Goal: Task Accomplishment & Management: Complete application form

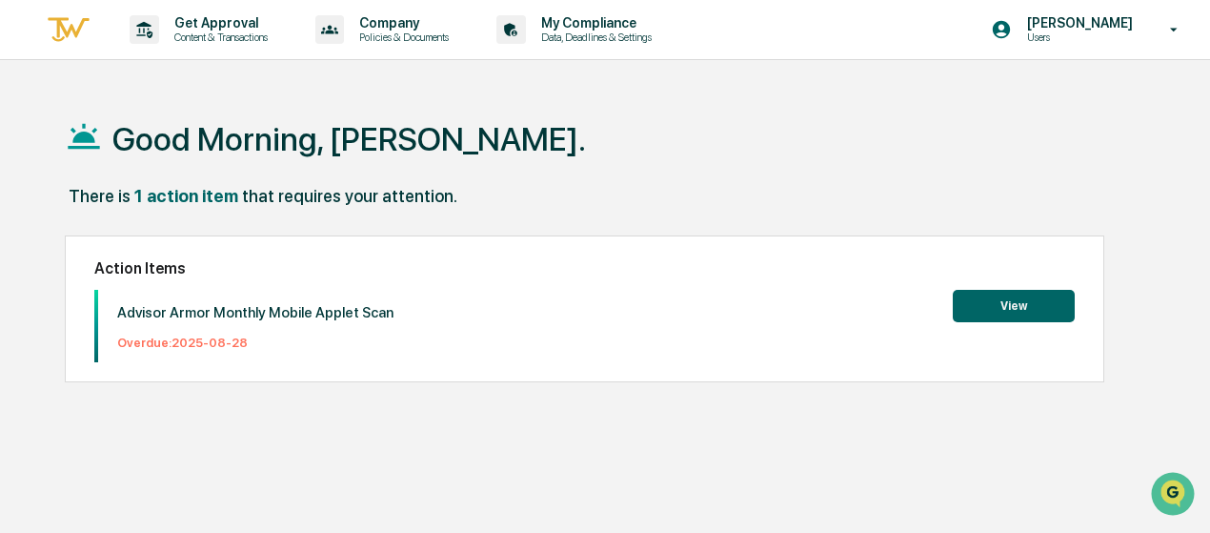
click at [1010, 306] on button "View" at bounding box center [1014, 306] width 122 height 32
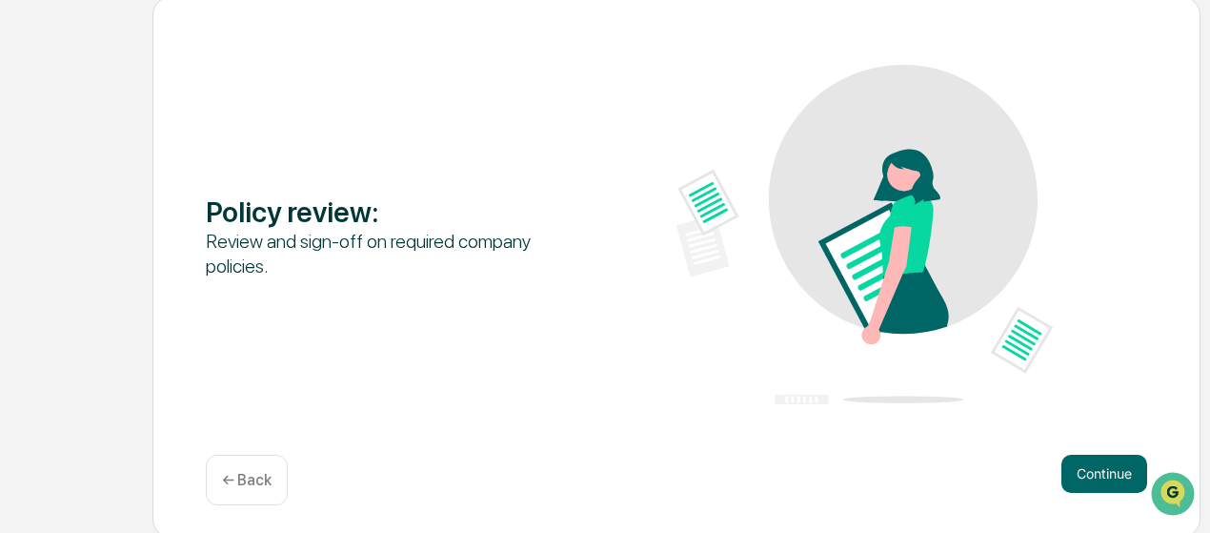
scroll to position [234, 0]
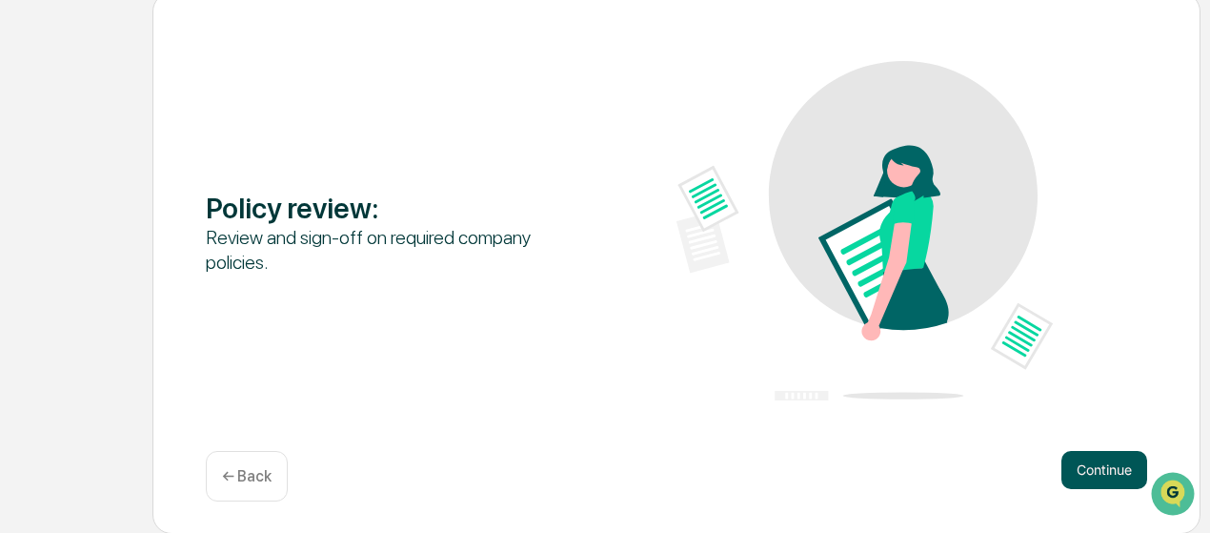
click at [1089, 464] on button "Continue" at bounding box center [1105, 470] width 86 height 38
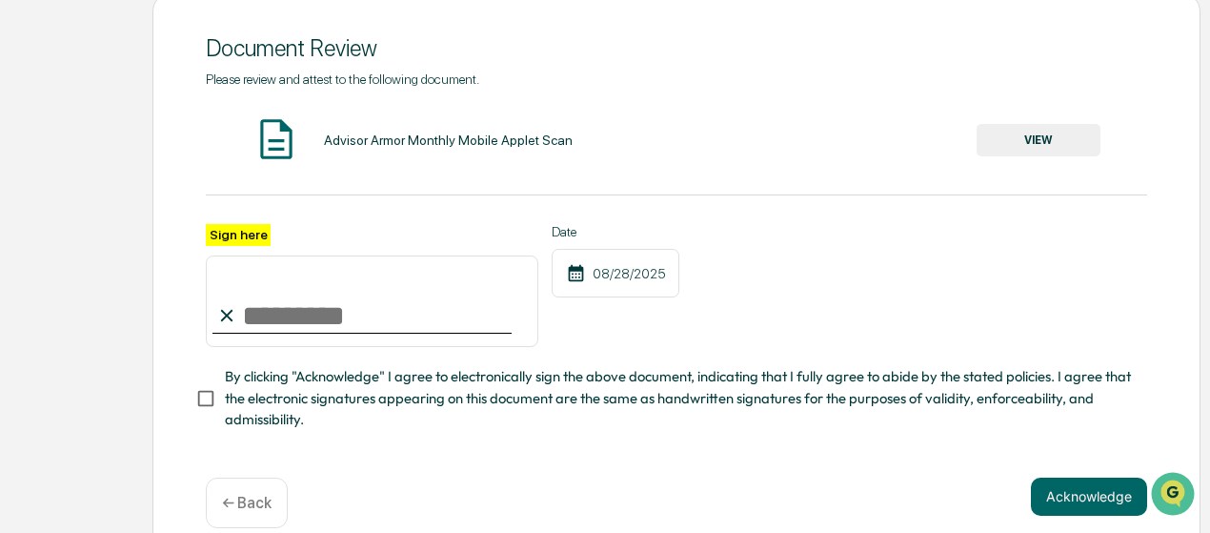
click at [1044, 132] on button "VIEW" at bounding box center [1039, 140] width 124 height 32
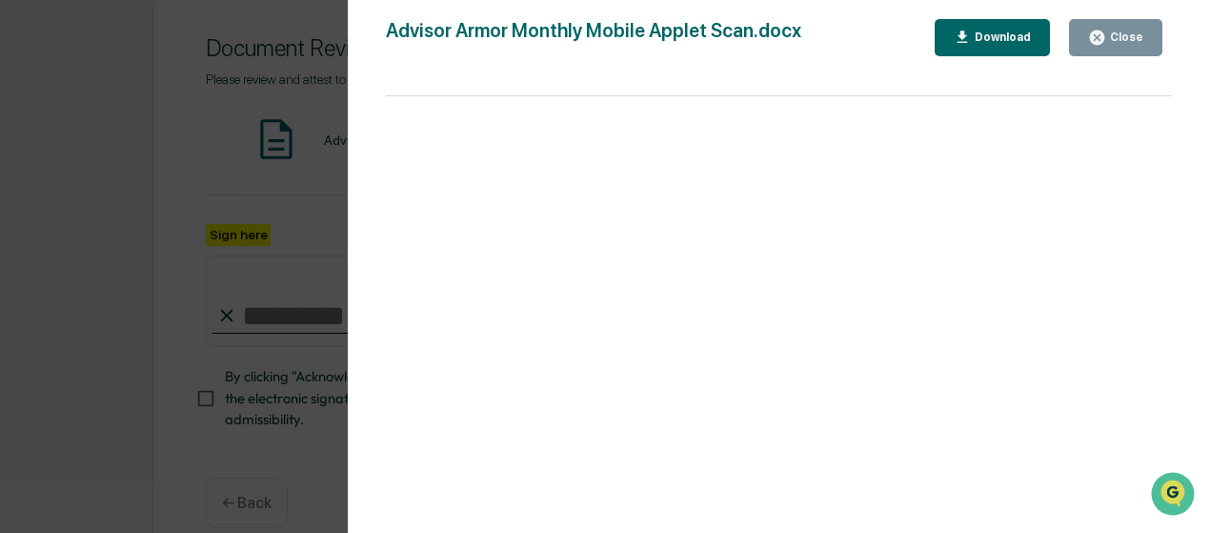
click at [1132, 39] on div "Close" at bounding box center [1124, 36] width 37 height 13
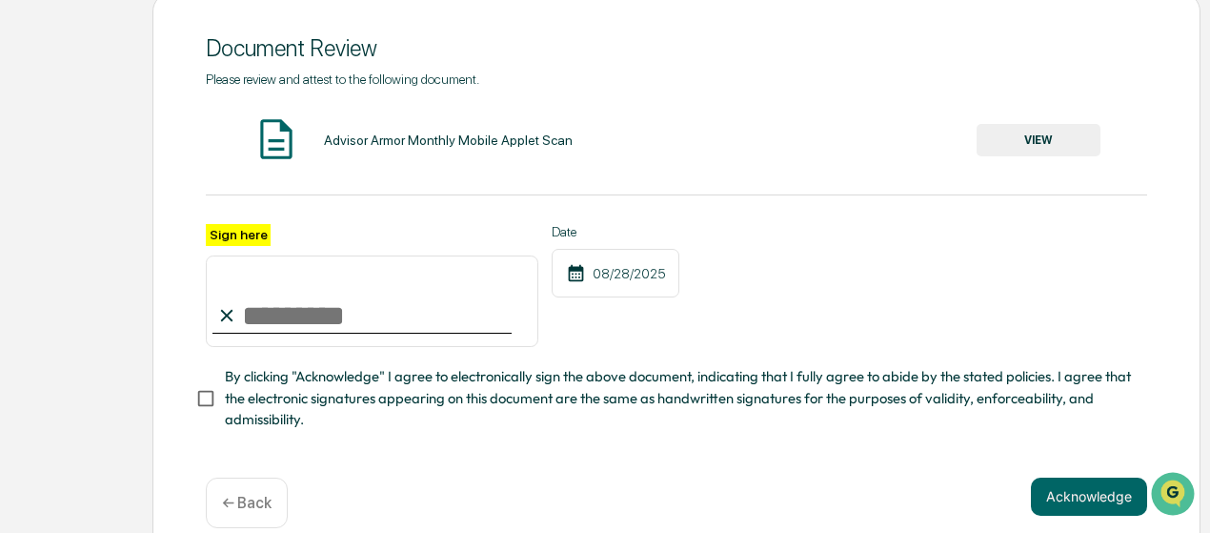
click at [309, 306] on input "Sign here" at bounding box center [372, 300] width 333 height 91
type input "**********"
click at [1065, 496] on button "Acknowledge" at bounding box center [1089, 496] width 116 height 38
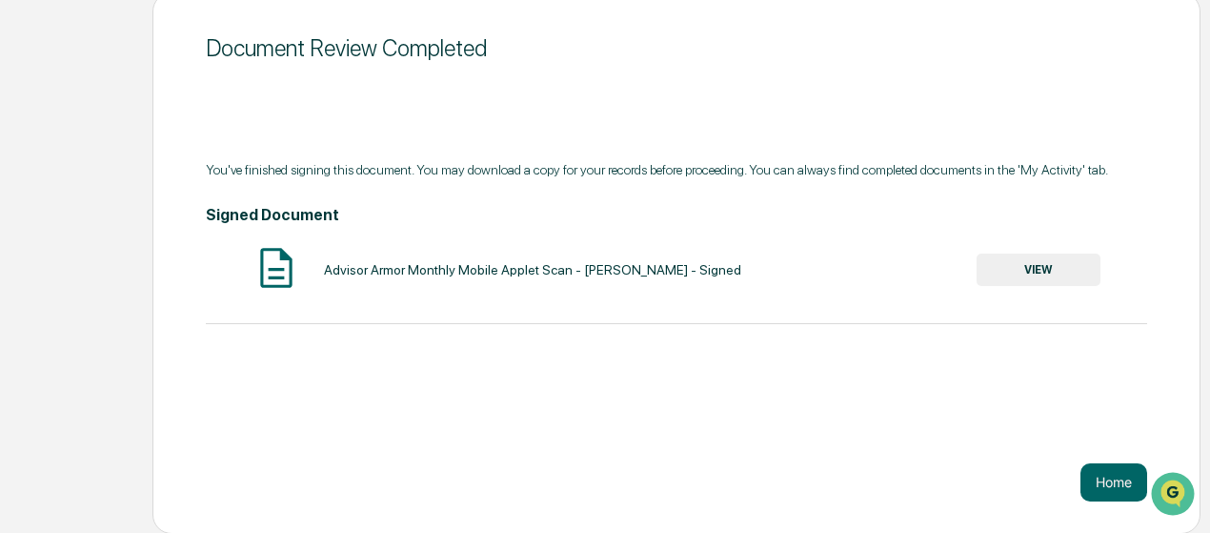
click at [1042, 272] on button "VIEW" at bounding box center [1039, 269] width 124 height 32
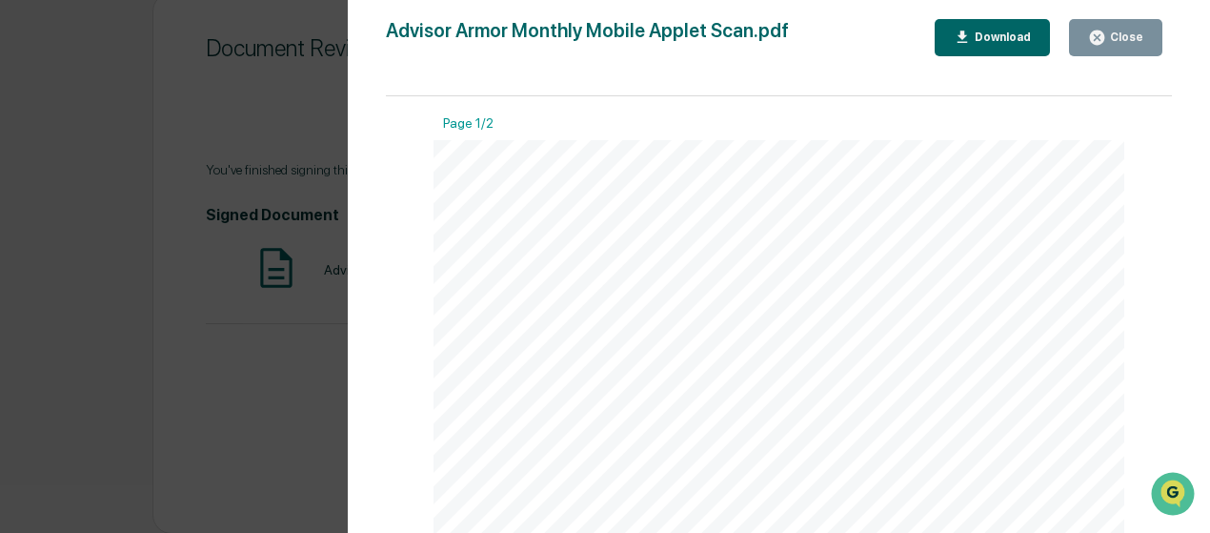
click at [1110, 37] on div "Close" at bounding box center [1124, 36] width 37 height 13
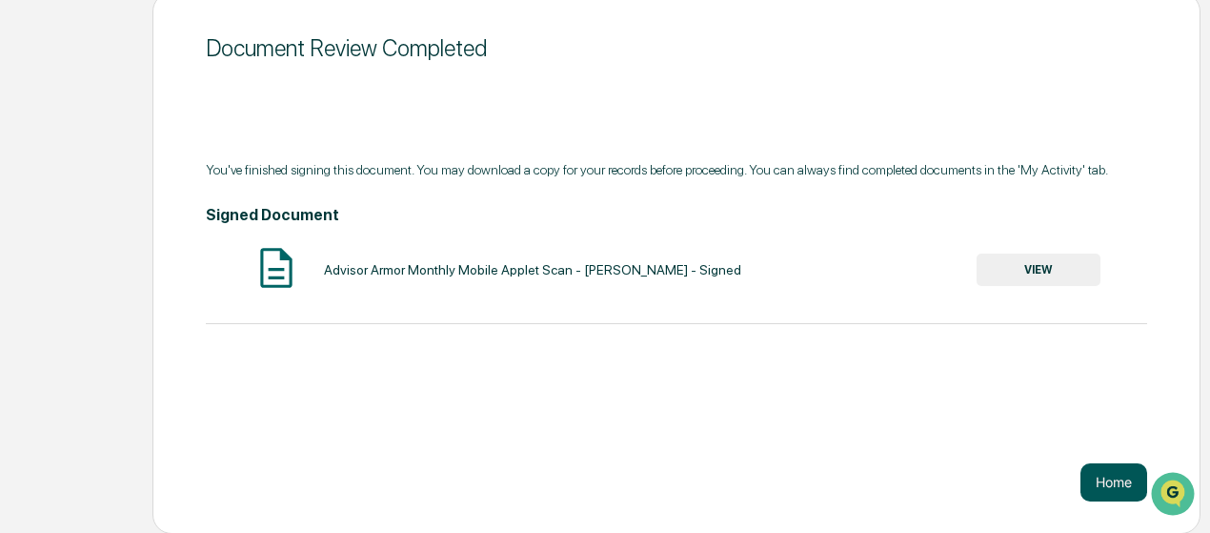
click at [1115, 489] on button "Home" at bounding box center [1114, 482] width 67 height 38
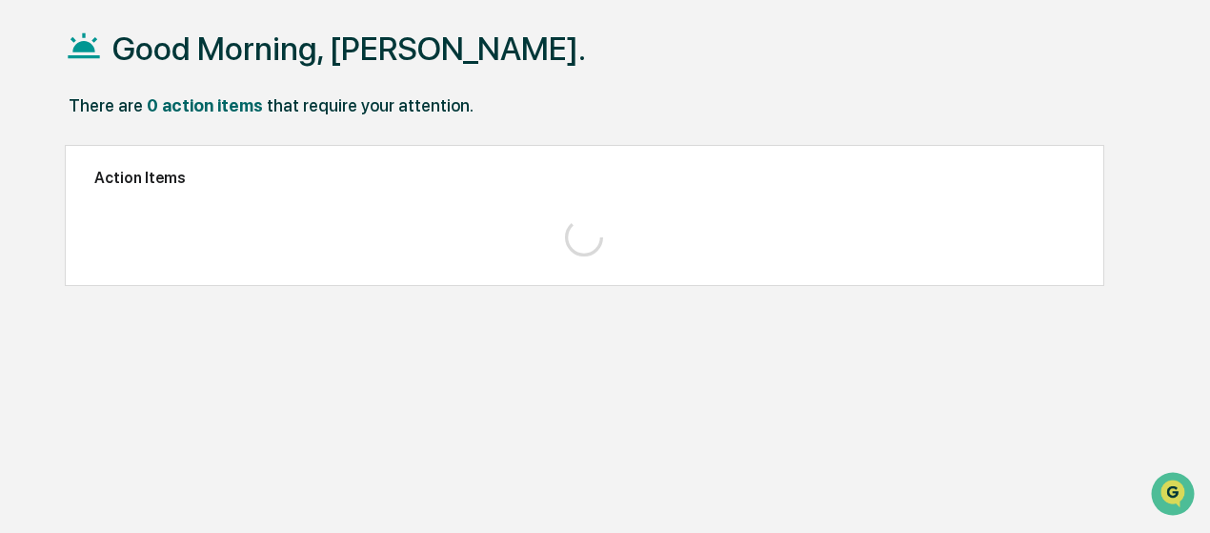
scroll to position [90, 0]
